Goal: Navigation & Orientation: Find specific page/section

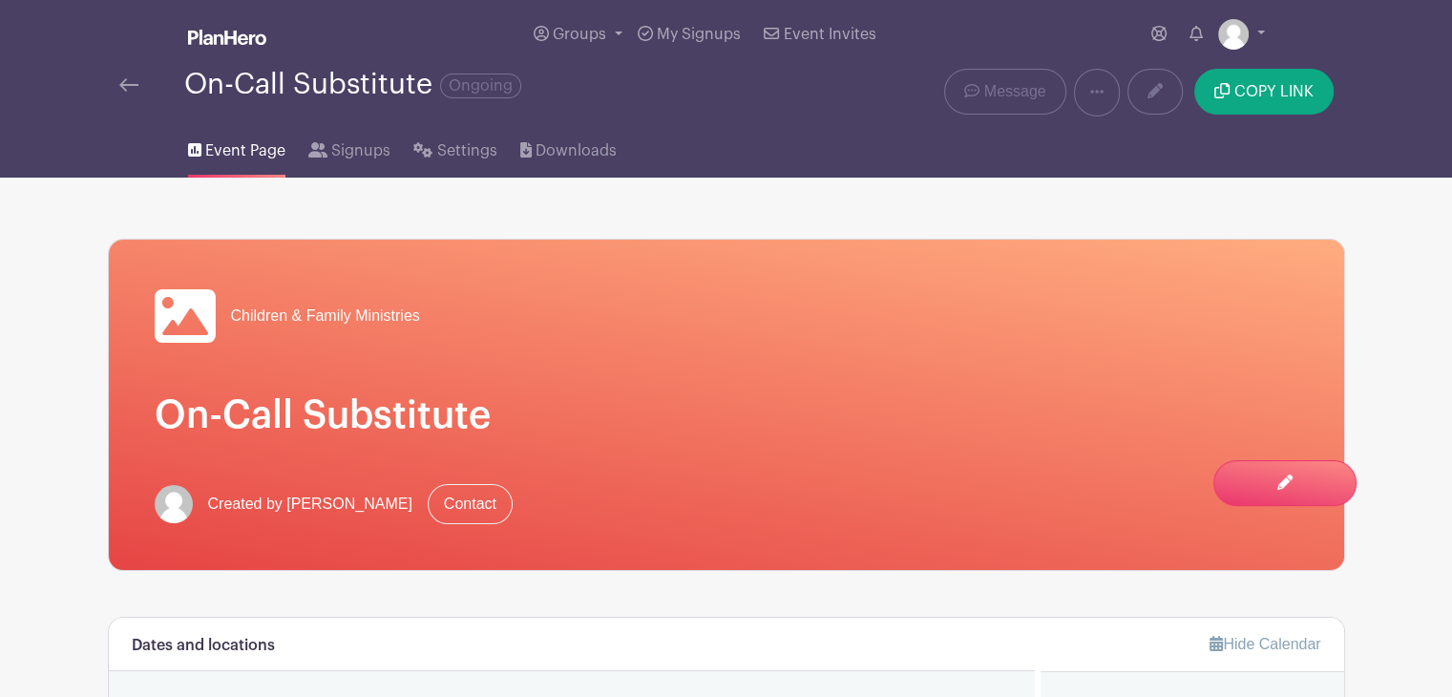
click at [131, 85] on img at bounding box center [128, 84] width 19 height 13
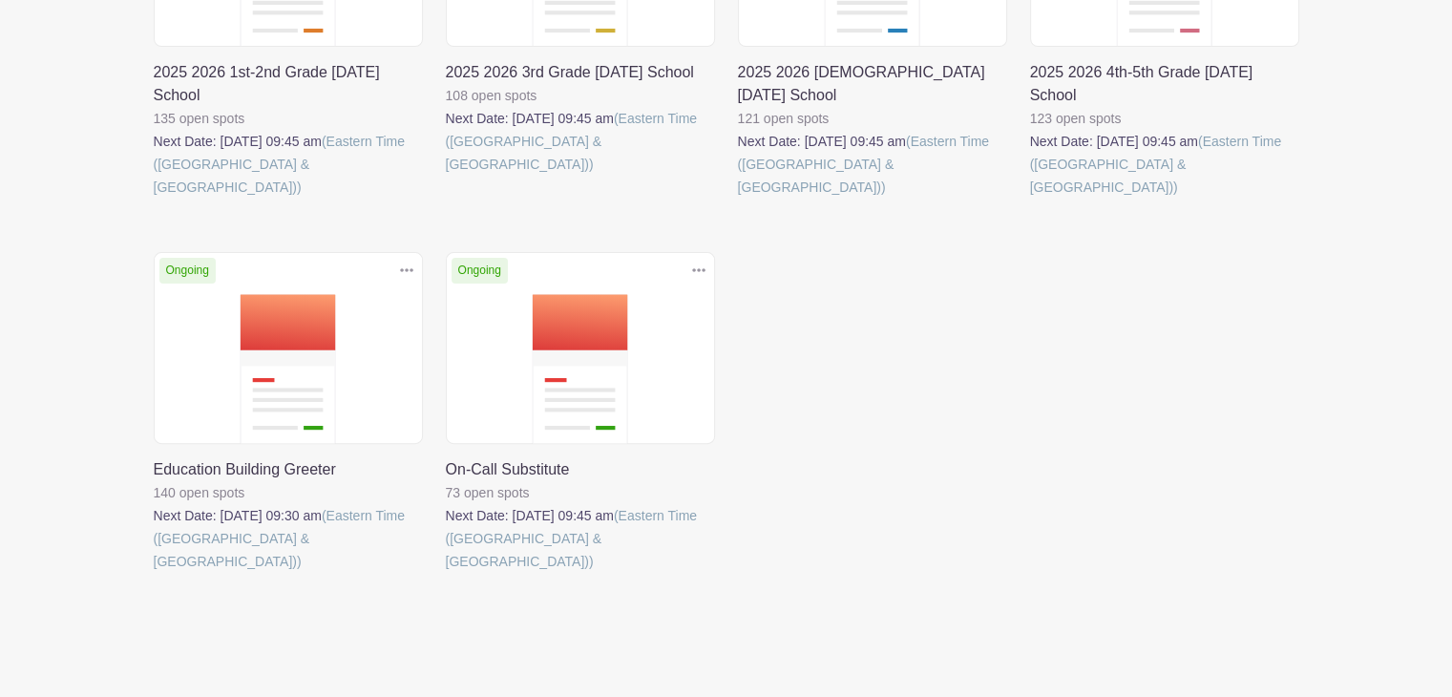
click at [446, 573] on link at bounding box center [446, 573] width 0 height 0
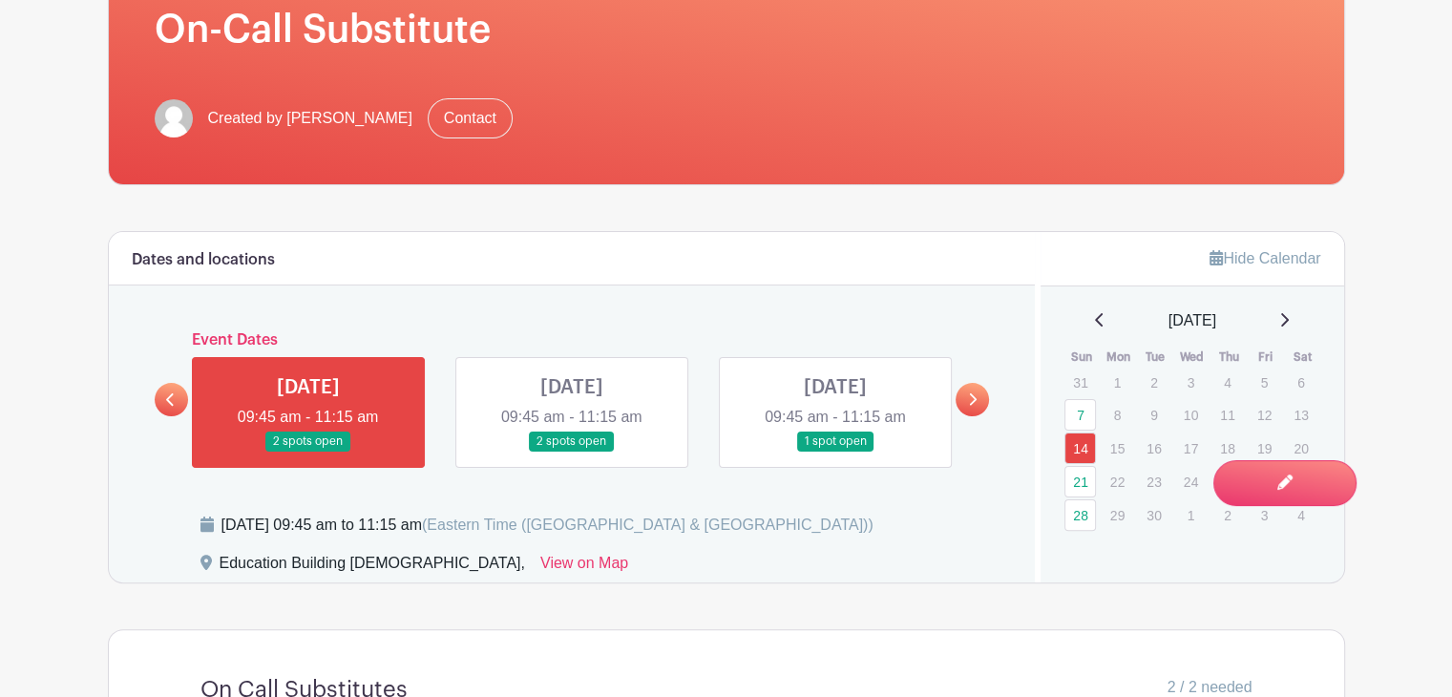
scroll to position [573, 0]
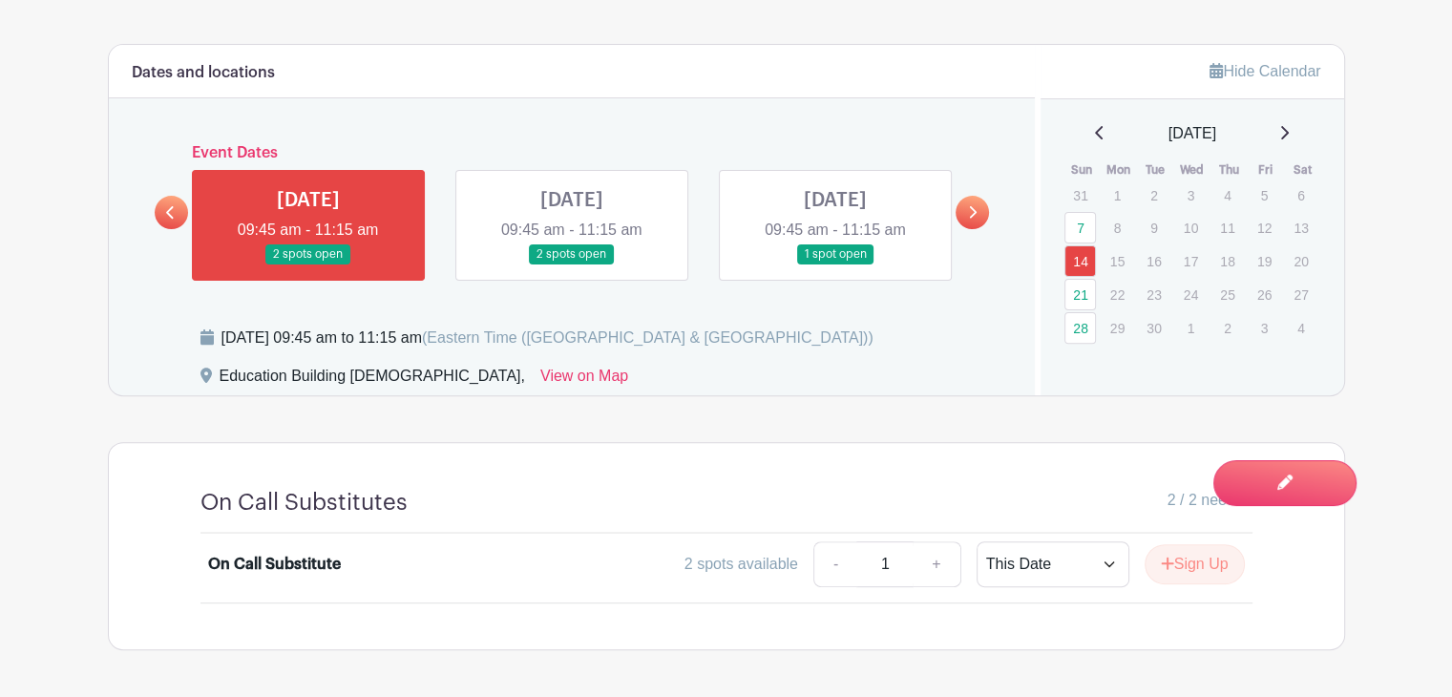
scroll to position [477, 0]
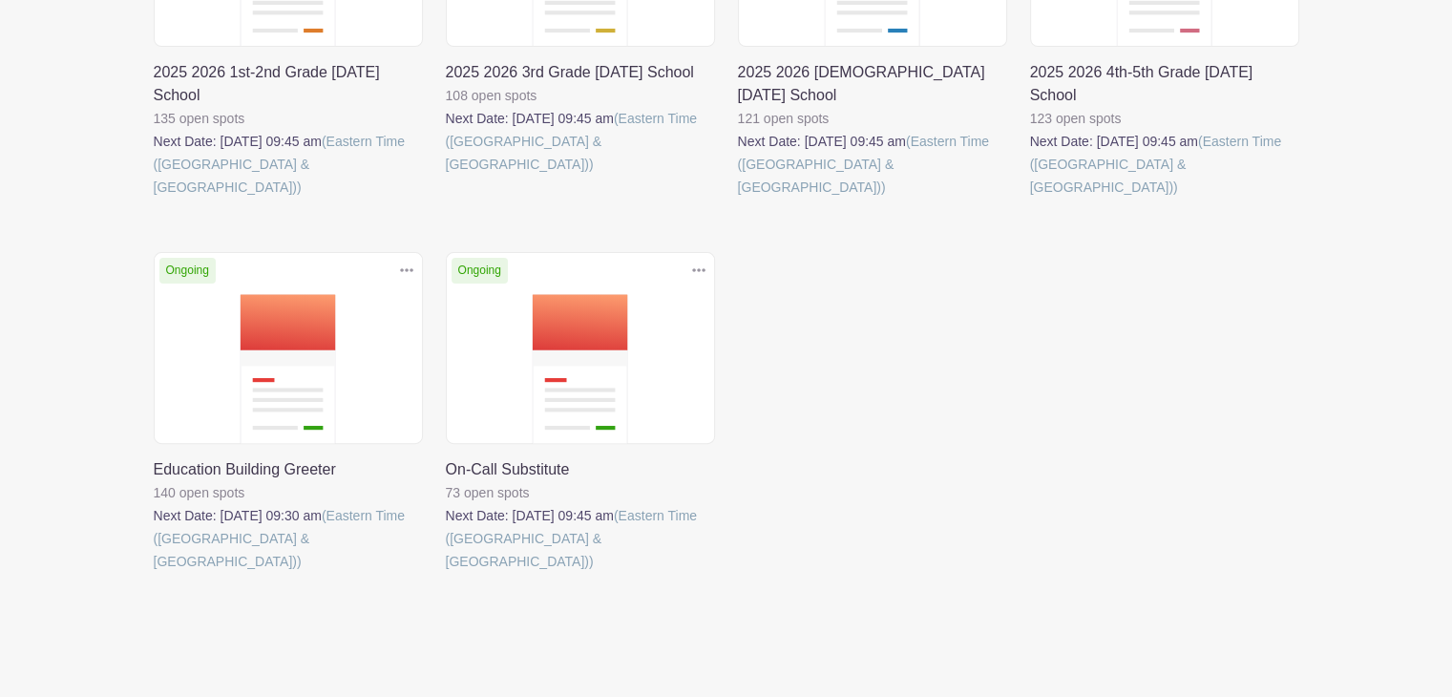
click at [1030, 199] on link at bounding box center [1030, 199] width 0 height 0
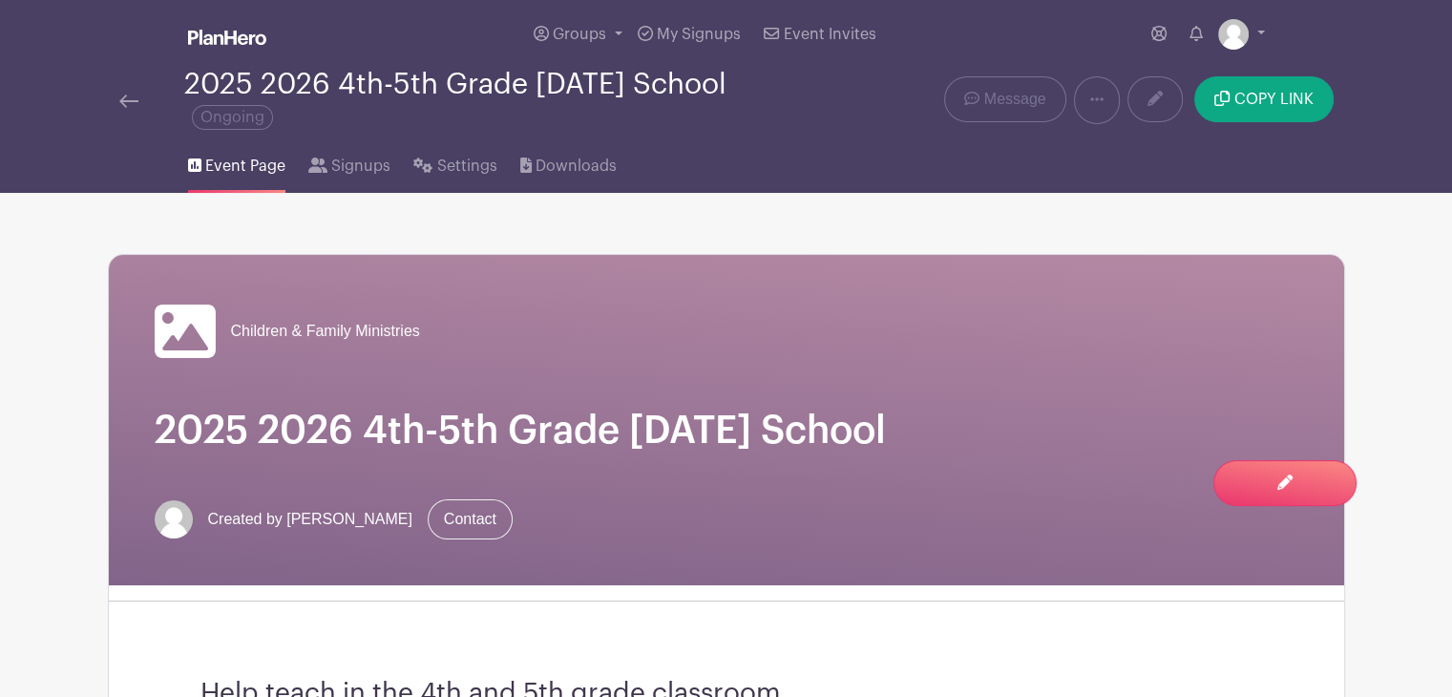
click at [133, 96] on img at bounding box center [128, 101] width 19 height 13
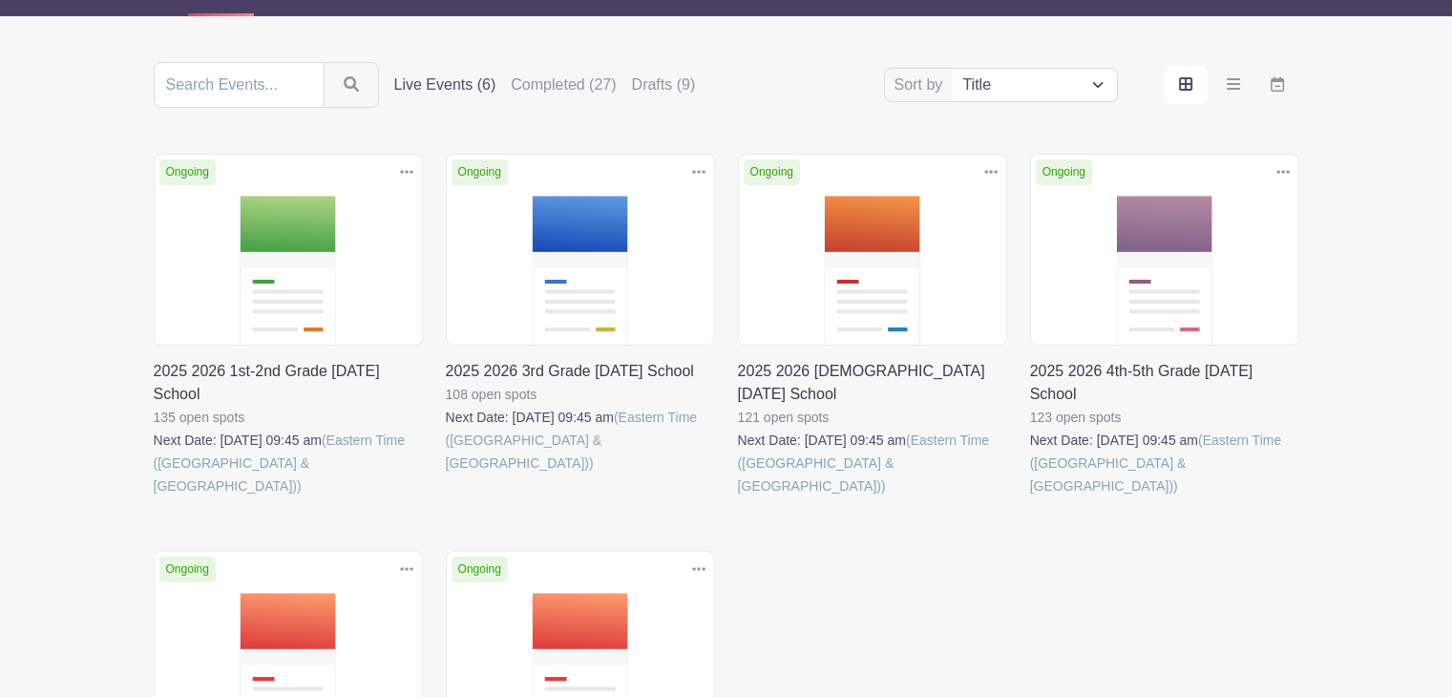
scroll to position [191, 0]
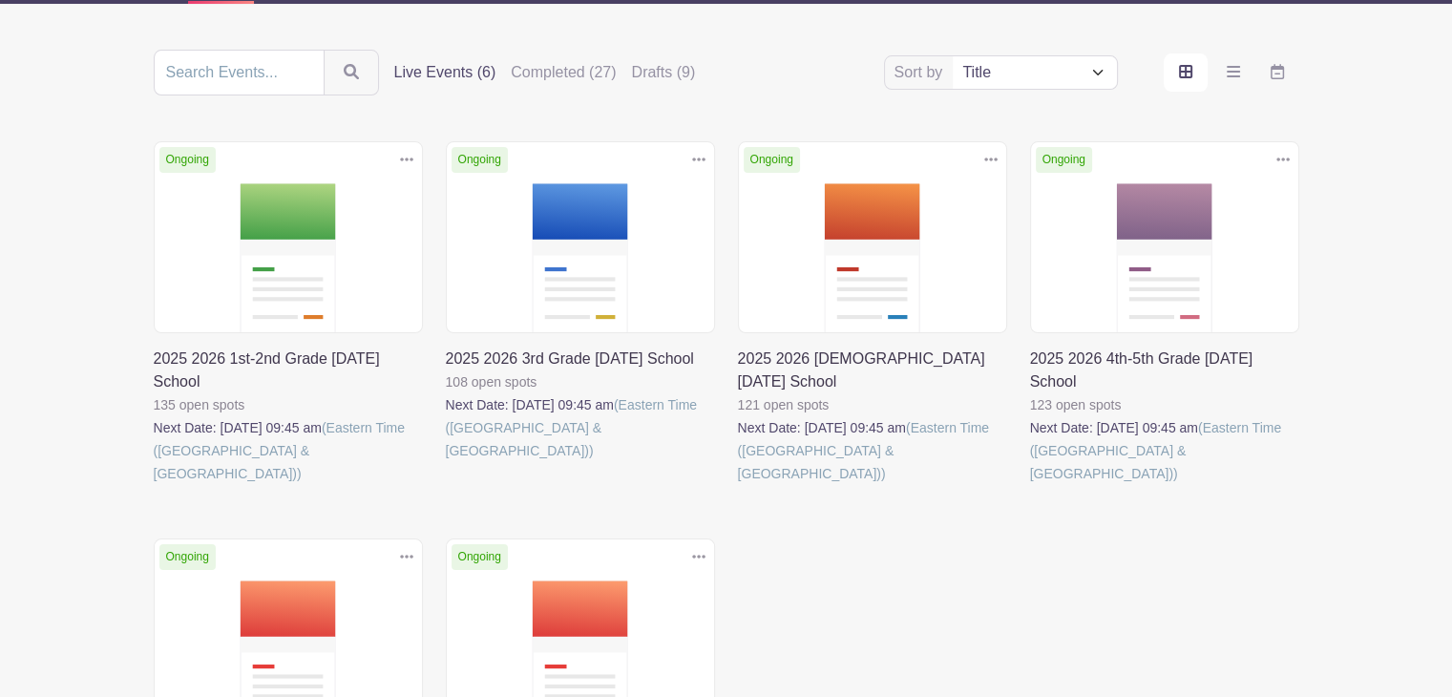
click at [446, 462] on link at bounding box center [446, 462] width 0 height 0
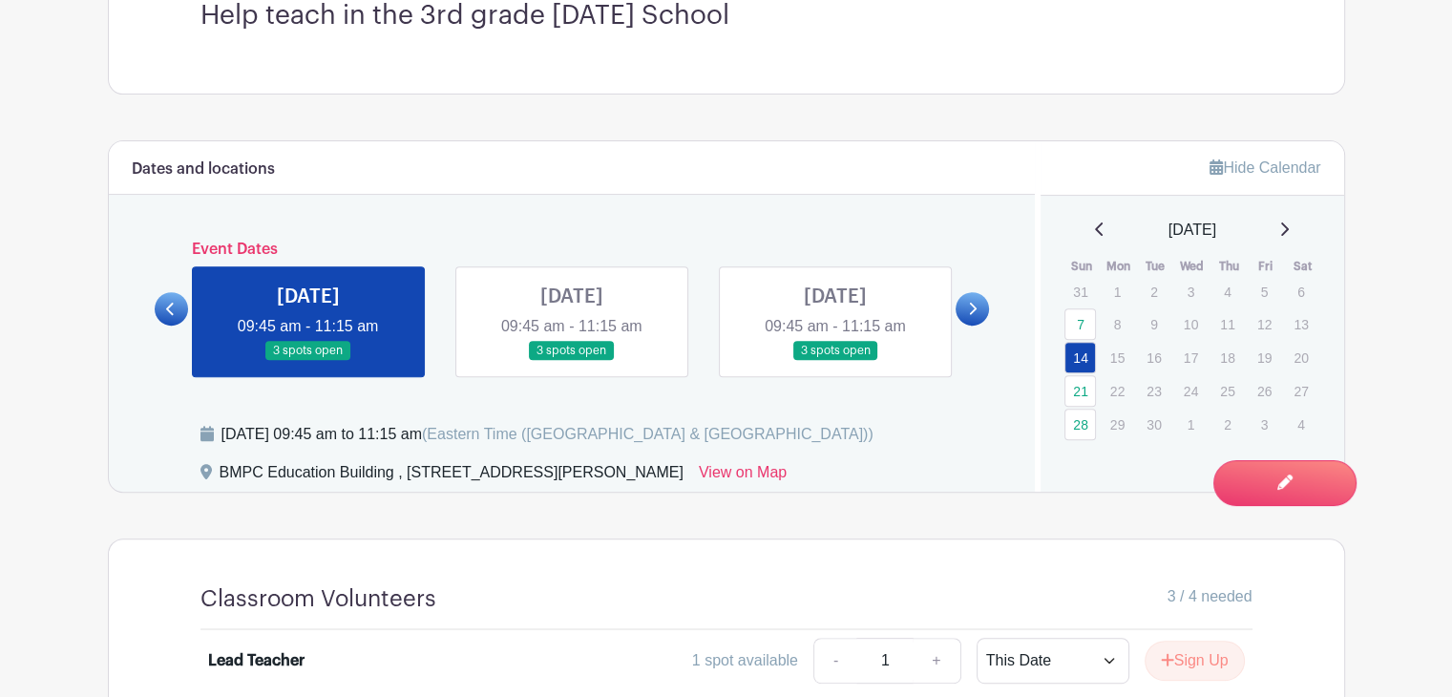
scroll to position [653, 0]
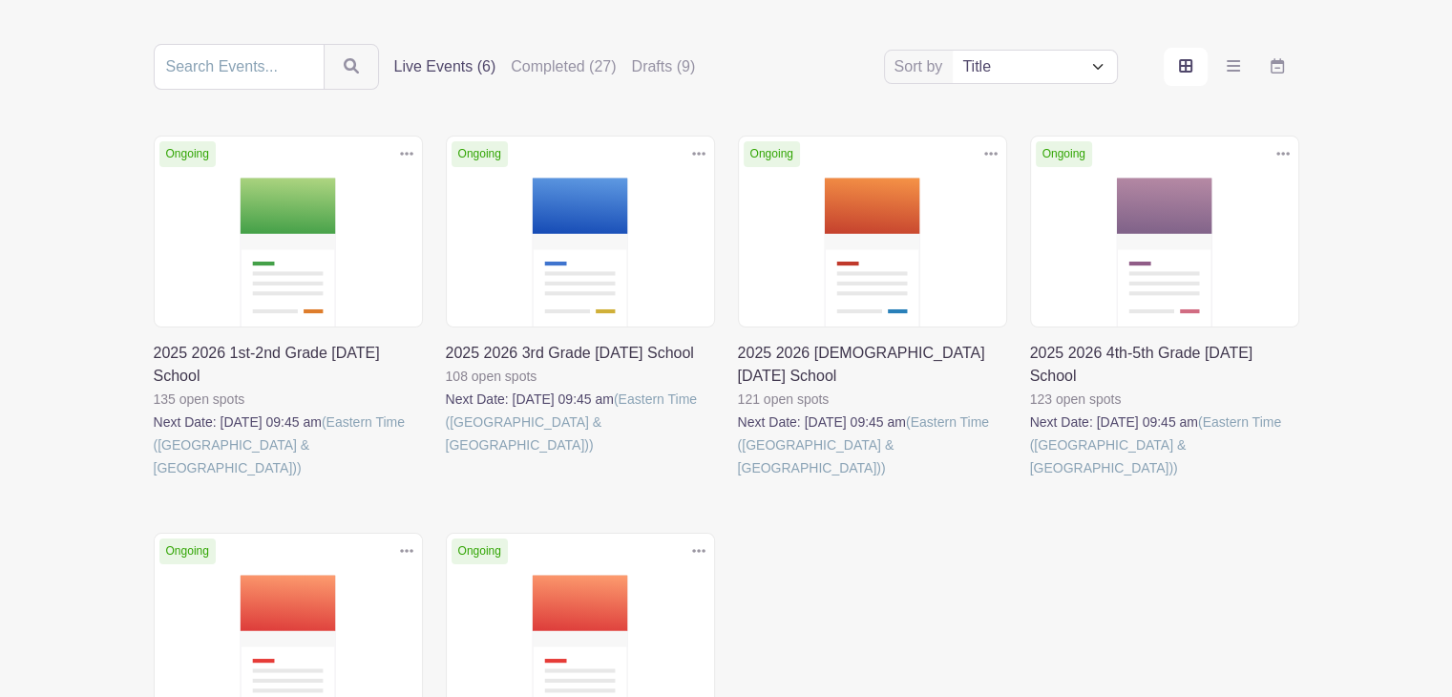
scroll to position [191, 0]
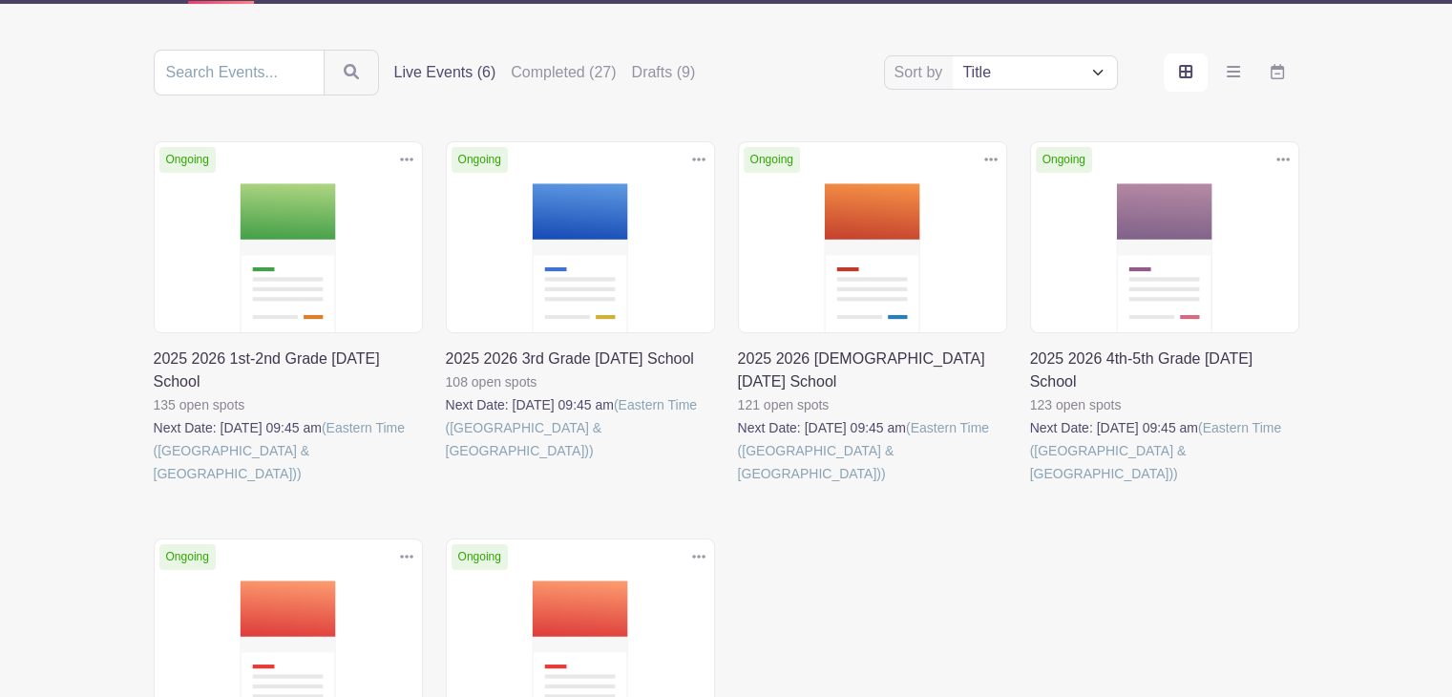
click at [738, 485] on link at bounding box center [738, 485] width 0 height 0
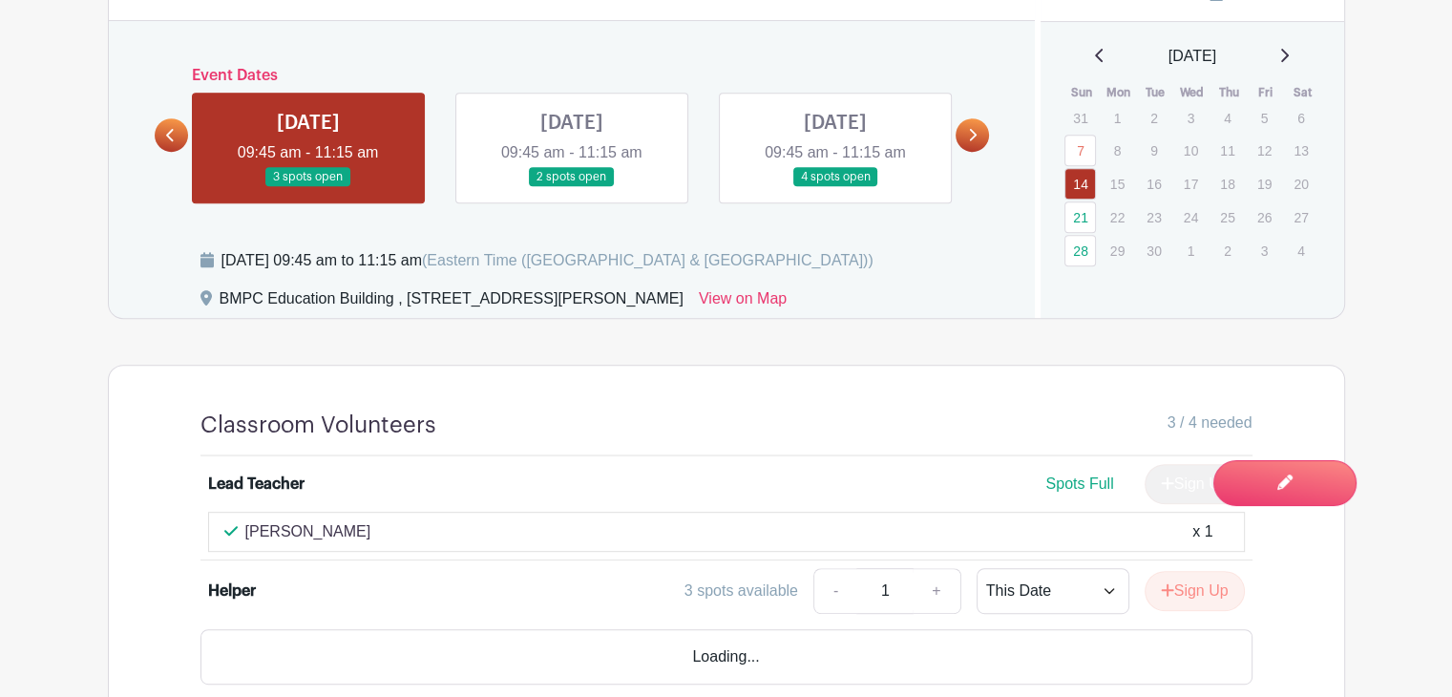
scroll to position [933, 0]
